Goal: Transaction & Acquisition: Purchase product/service

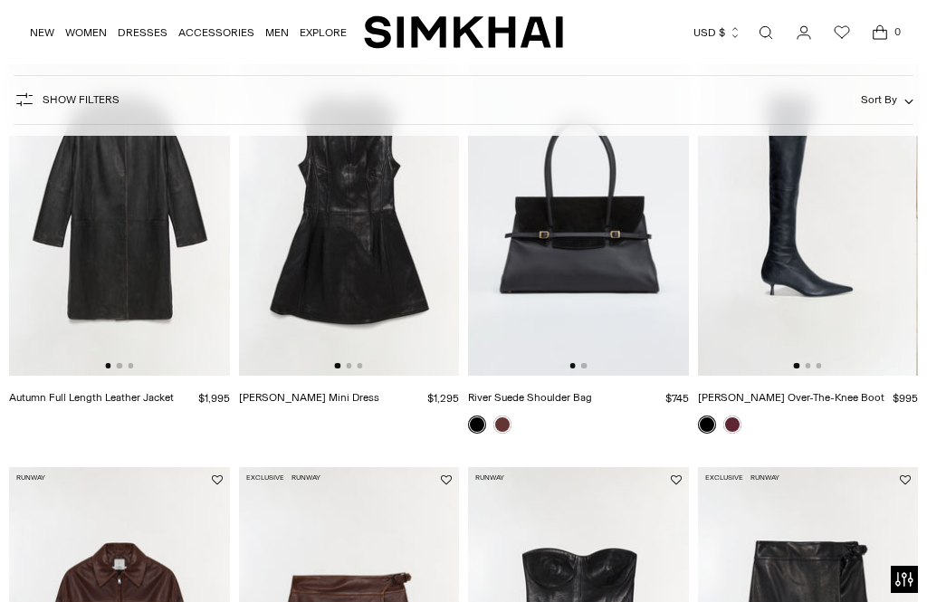
scroll to position [378, 0]
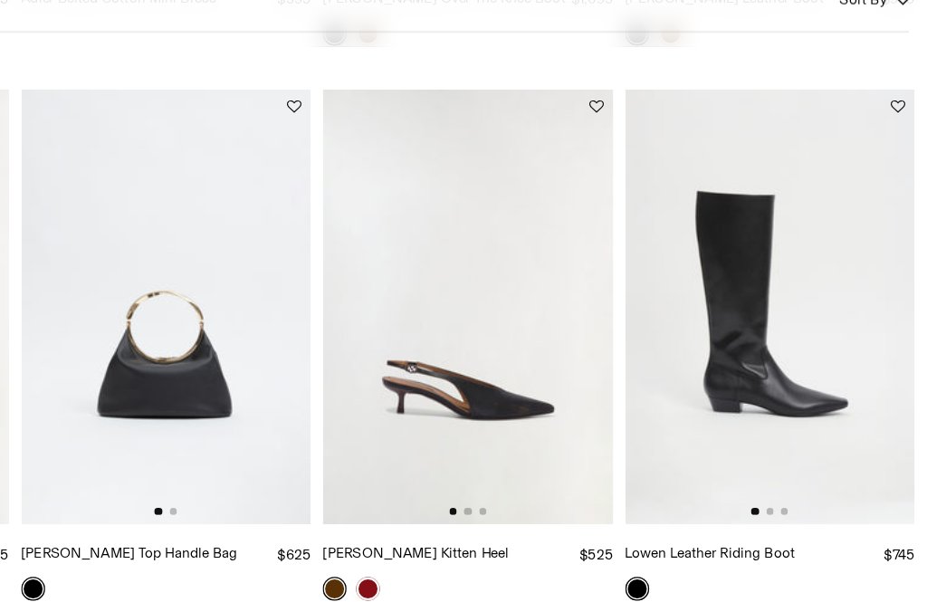
scroll to position [2198, 0]
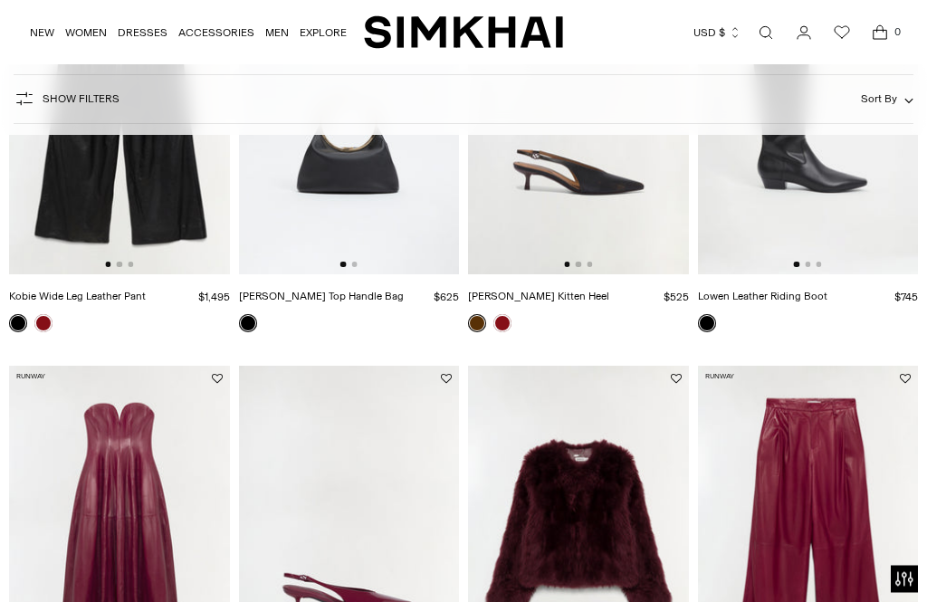
scroll to position [2402, 0]
click at [856, 172] on img at bounding box center [808, 109] width 221 height 331
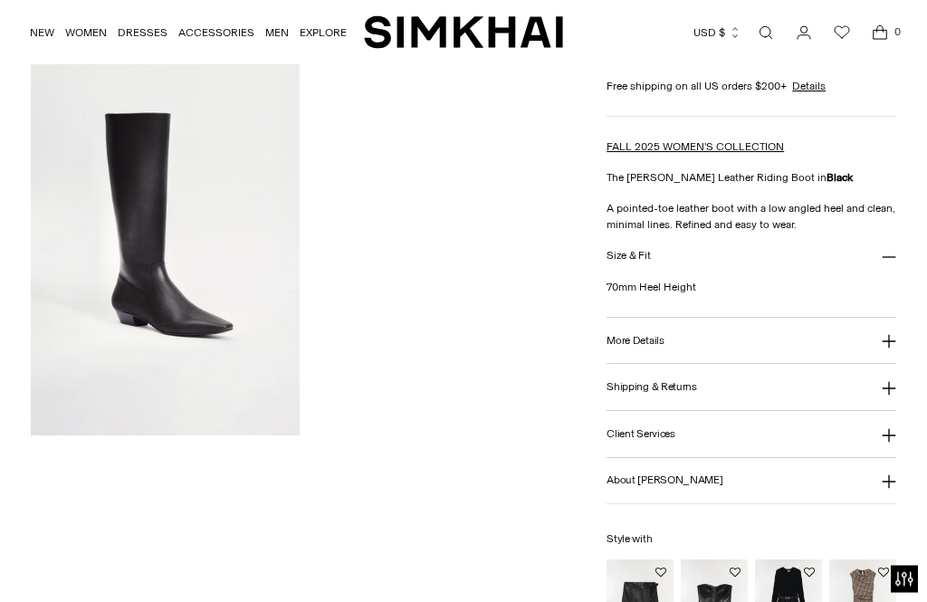
scroll to position [511, 0]
click at [883, 349] on icon at bounding box center [889, 341] width 14 height 14
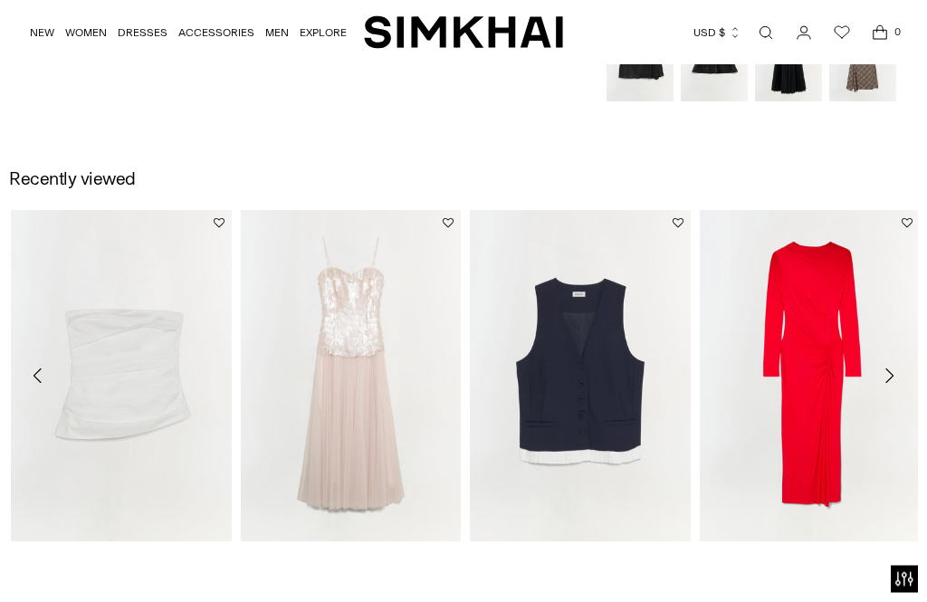
scroll to position [1159, 0]
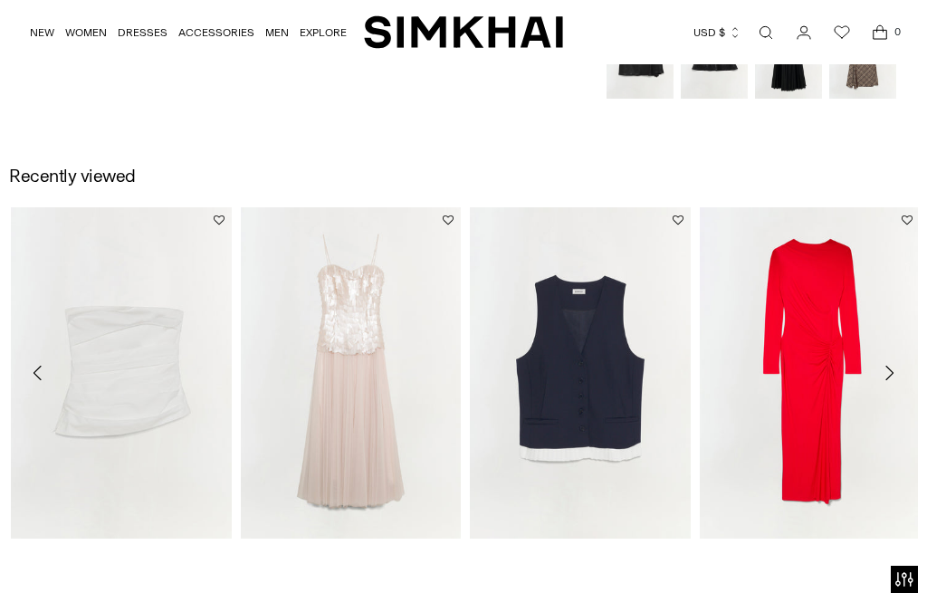
click at [331, 554] on link "Maxine Sequin Midi Dress" at bounding box center [303, 560] width 124 height 13
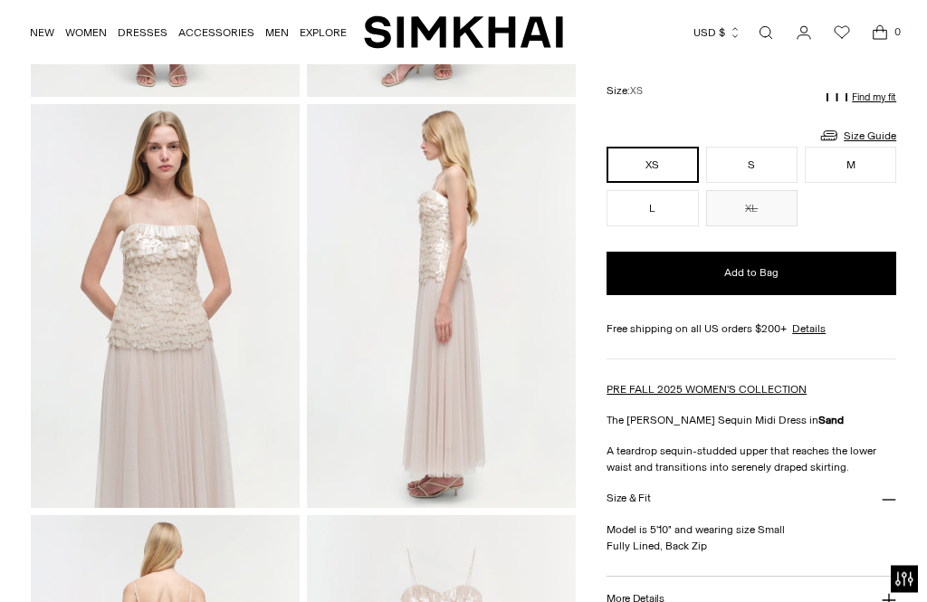
scroll to position [434, 0]
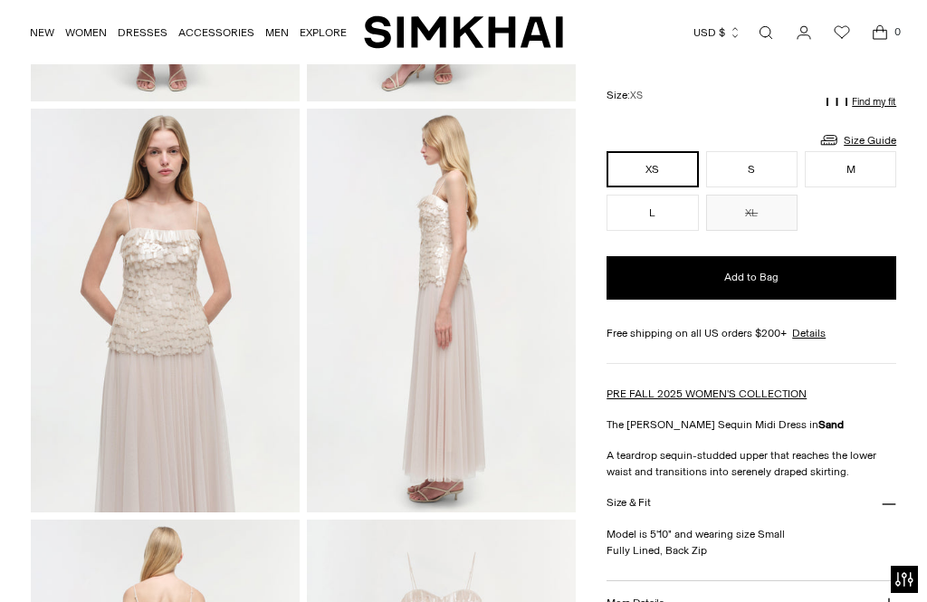
click at [767, 34] on link "Open search modal" at bounding box center [766, 32] width 36 height 36
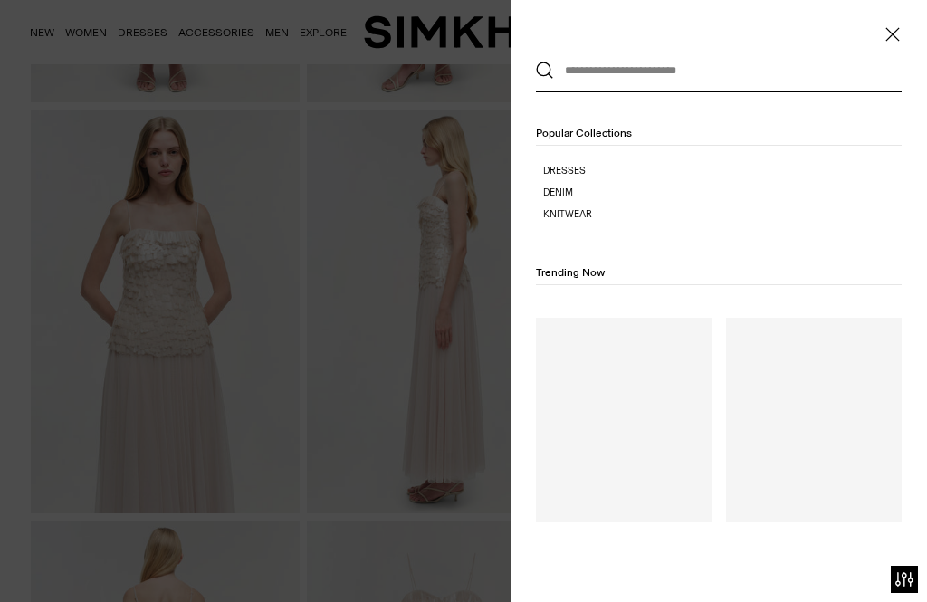
scroll to position [0, 0]
